Goal: Information Seeking & Learning: Learn about a topic

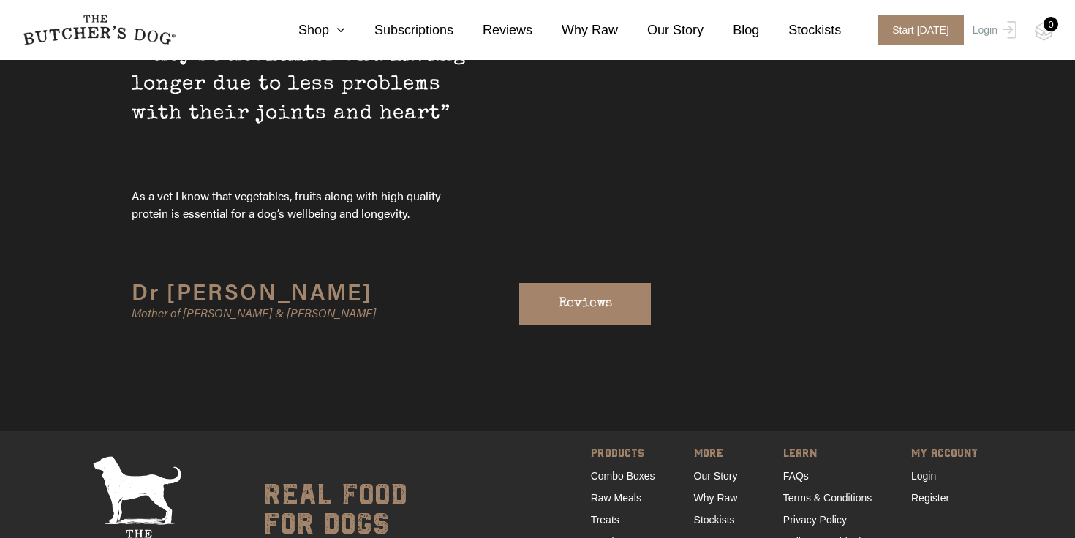
scroll to position [4938, 0]
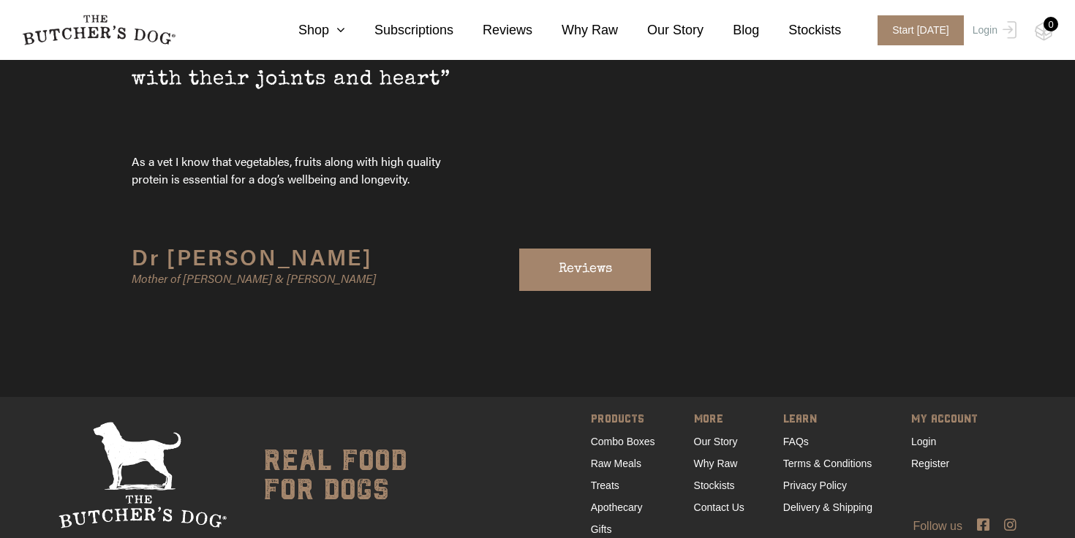
click at [987, 518] on icon at bounding box center [983, 525] width 12 height 14
click at [1011, 518] on icon at bounding box center [1010, 525] width 12 height 14
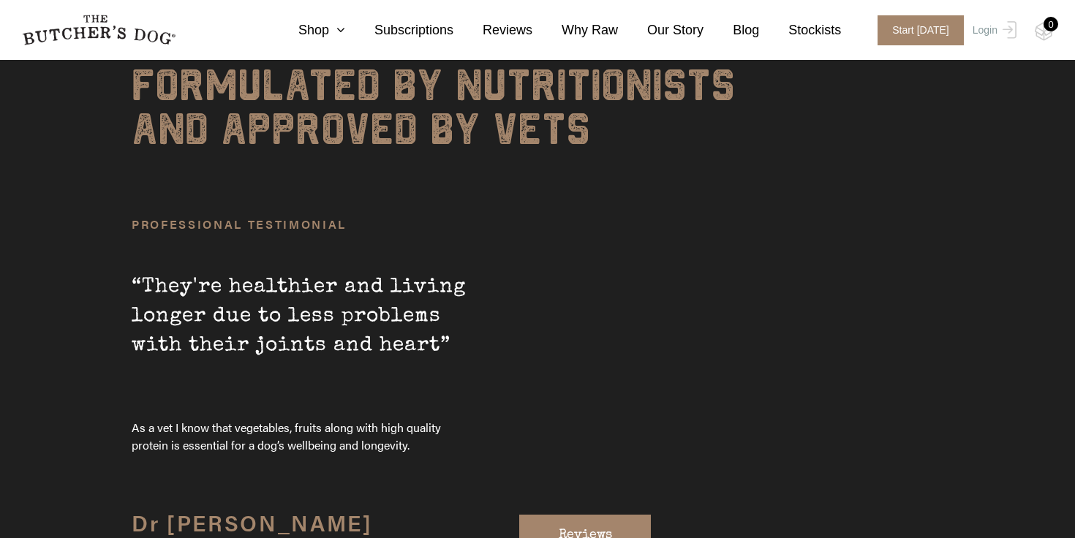
scroll to position [4710, 0]
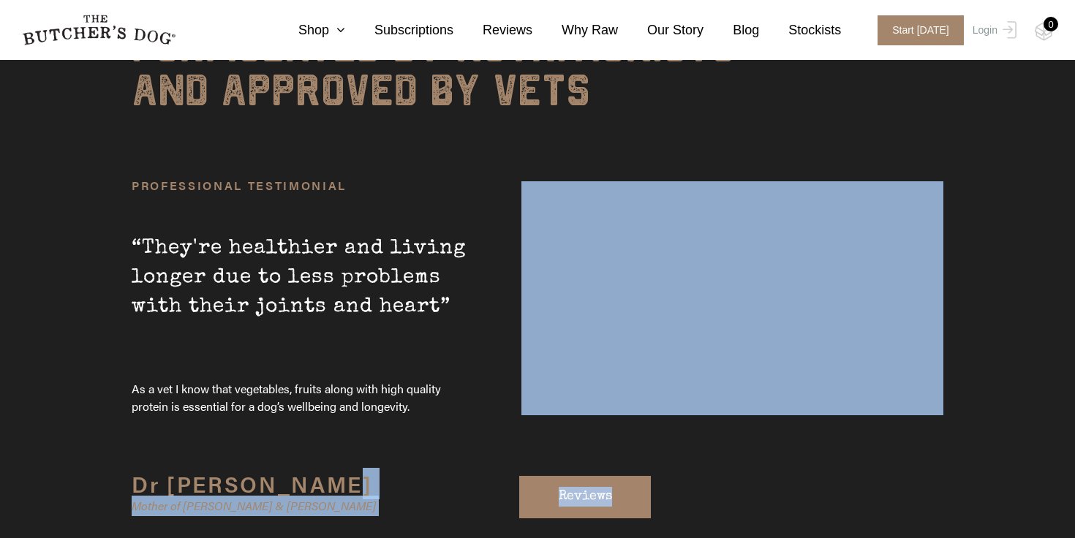
drag, startPoint x: 407, startPoint y: 348, endPoint x: 1, endPoint y: 254, distance: 416.7
click at [1, 254] on section "Formulated by nutritionists and approved by vets PROFESSIONAL TESTIMONIAL “They…" at bounding box center [537, 268] width 1075 height 714
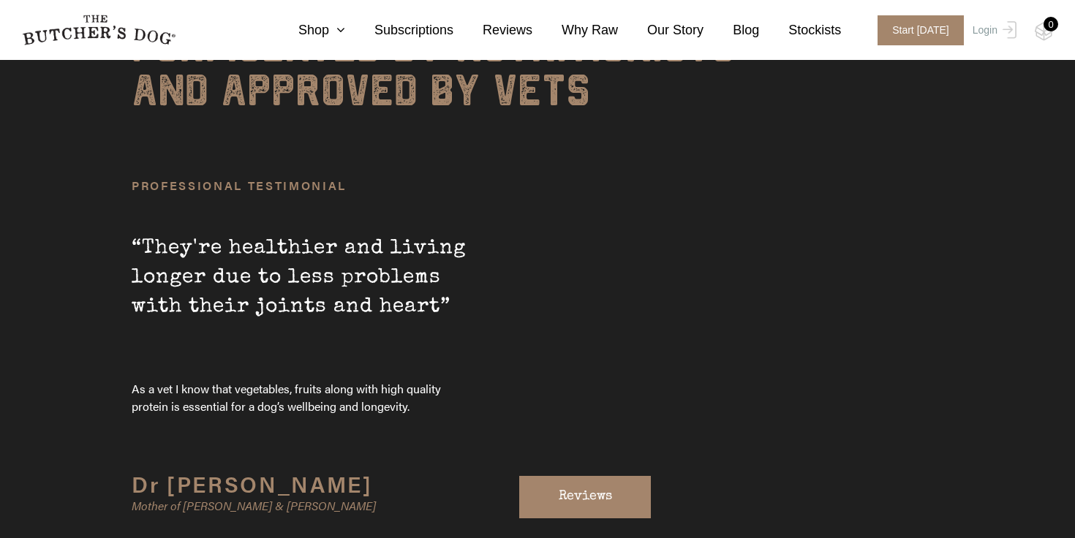
click at [110, 345] on section "Formulated by nutritionists and approved by vets PROFESSIONAL TESTIMONIAL “They…" at bounding box center [537, 268] width 1075 height 714
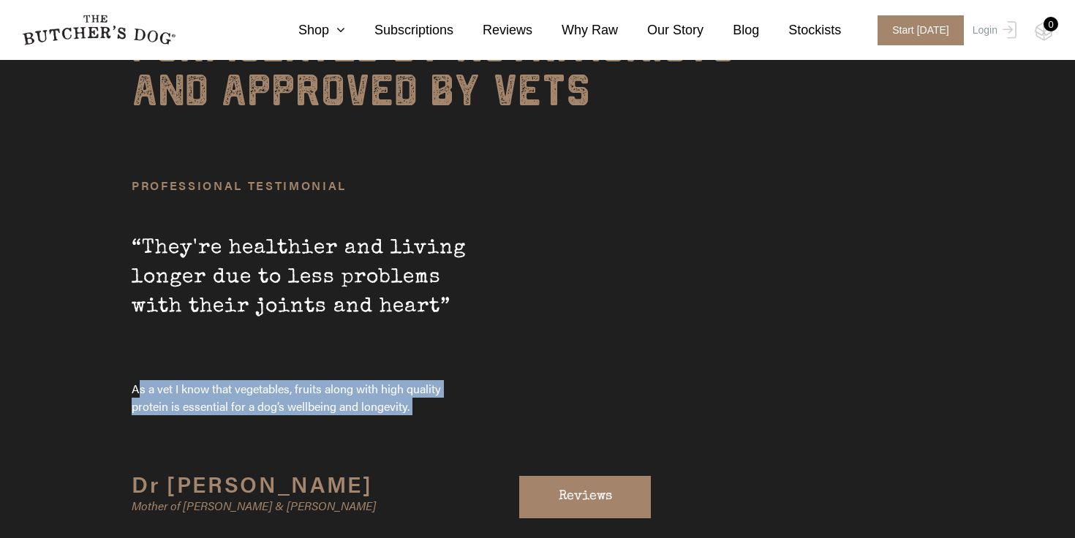
drag, startPoint x: 124, startPoint y: 312, endPoint x: 418, endPoint y: 356, distance: 296.7
click at [418, 357] on div "Formulated by nutritionists and approved by vets PROFESSIONAL TESTIMONIAL “They…" at bounding box center [538, 268] width 834 height 714
click at [418, 415] on div "Dr Louise Mother of Marley, Teddy & Issy" at bounding box center [304, 465] width 344 height 101
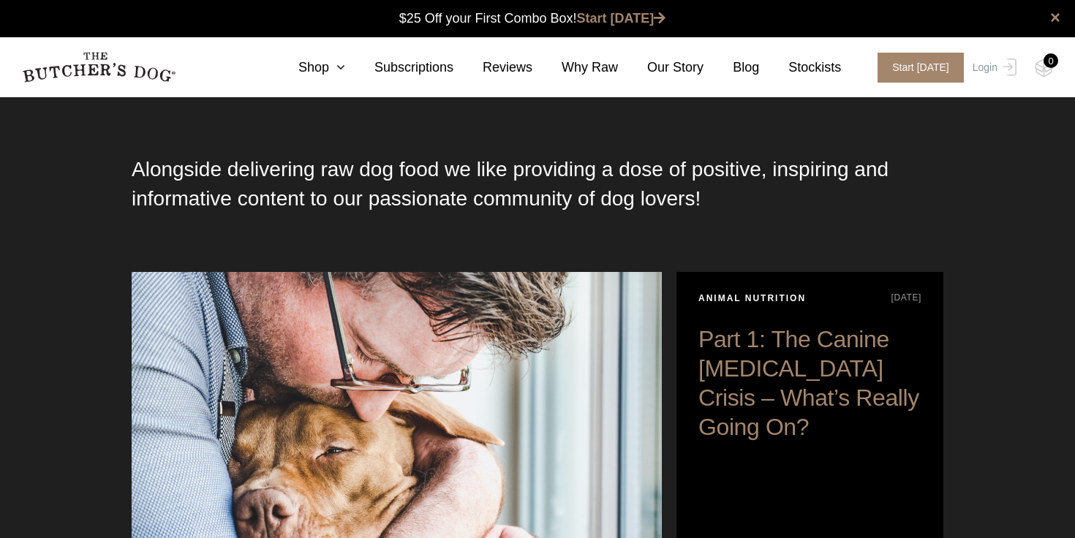
click at [826, 229] on div "Alongside delivering raw dog food we like providing a dose of positive, inspiri…" at bounding box center [538, 213] width 812 height 117
